Goal: Use online tool/utility

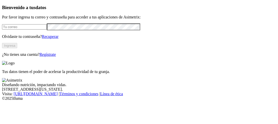
type input "[PERSON_NAME][EMAIL_ADDRESS][PERSON_NAME][DOMAIN_NAME]"
click at [17, 48] on button "Ingresa" at bounding box center [9, 45] width 15 height 5
